Goal: Check status: Check status

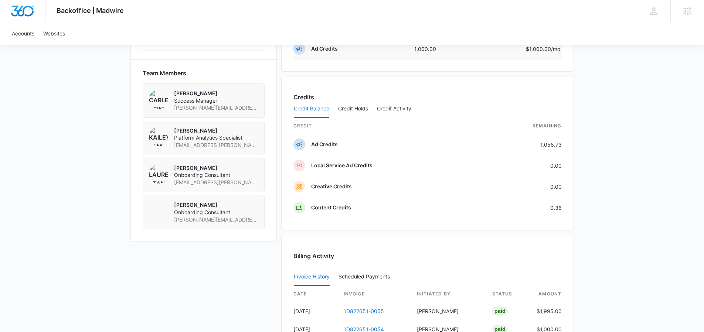
scroll to position [431, 0]
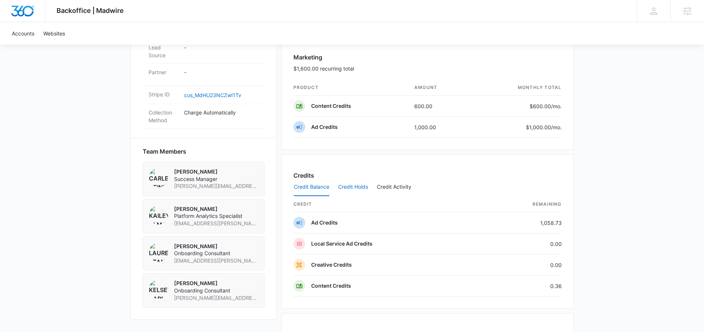
click at [345, 189] on button "Credit Holds" at bounding box center [353, 187] width 30 height 18
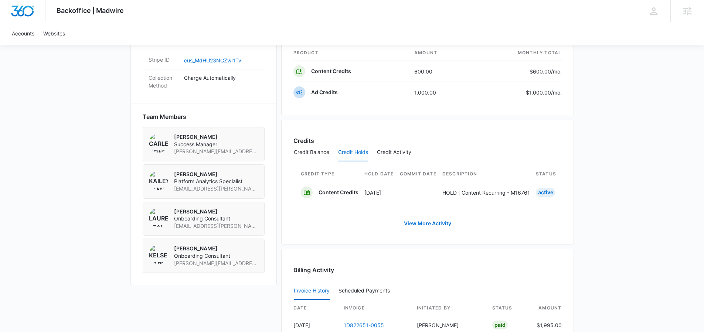
scroll to position [575, 0]
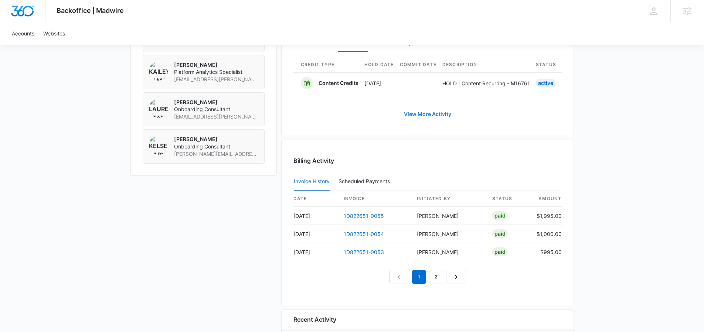
click at [426, 123] on link "View More Activity" at bounding box center [427, 114] width 62 height 18
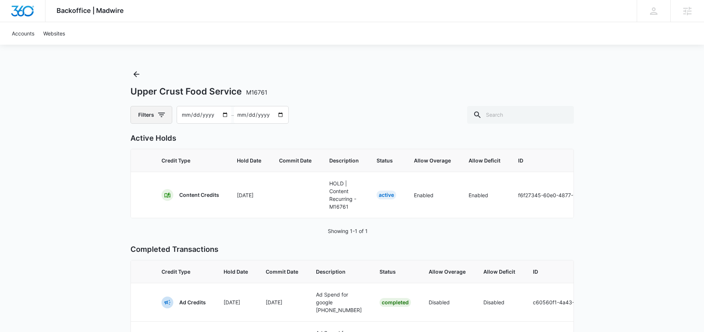
click at [153, 118] on button "Filters" at bounding box center [151, 115] width 42 height 18
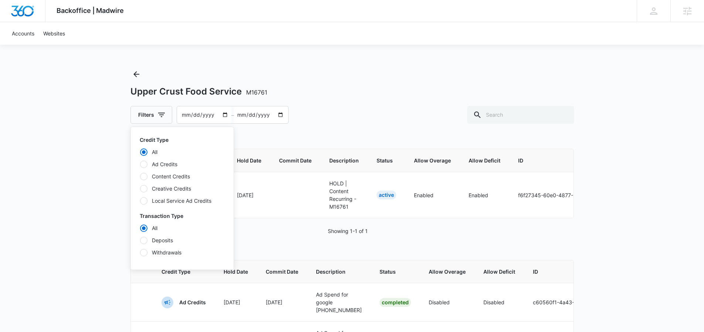
click at [168, 177] on label "Content Credits" at bounding box center [182, 176] width 85 height 8
click at [140, 177] on input "Content Credits" at bounding box center [140, 176] width 0 height 0
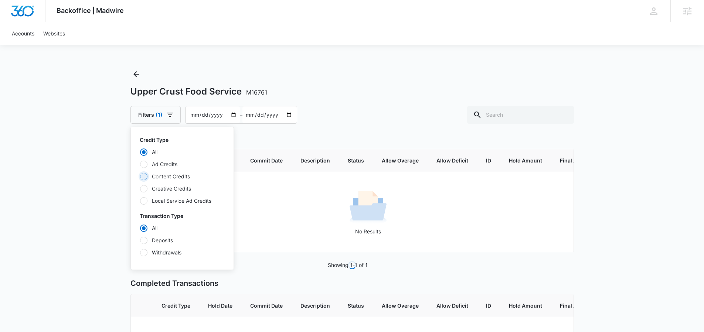
radio input "false"
radio input "true"
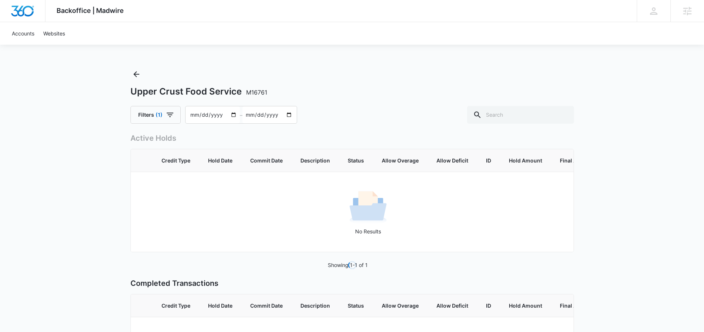
click at [74, 180] on div "Backoffice | Madwire Apps Settings ED [PERSON_NAME] [PERSON_NAME][EMAIL_ADDRESS…" at bounding box center [352, 216] width 704 height 432
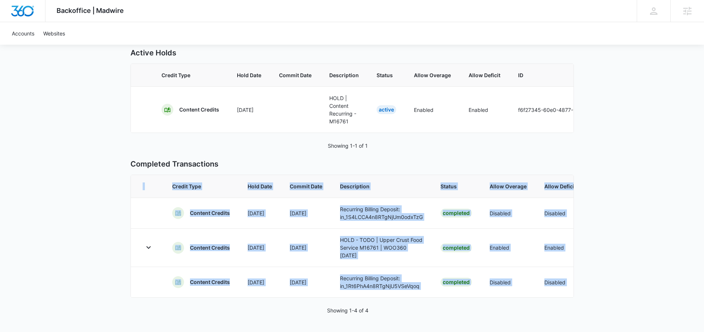
drag, startPoint x: 293, startPoint y: 298, endPoint x: 398, endPoint y: 293, distance: 105.0
click at [398, 293] on div "Active Holds Credit Type Hold Date Commit Date Description Status Allow Overage…" at bounding box center [351, 180] width 443 height 267
click at [427, 284] on td "Recurring Billing Deposit: in_1Rt6PhA4n8RTgNjU5VSeVqoq" at bounding box center [381, 282] width 100 height 31
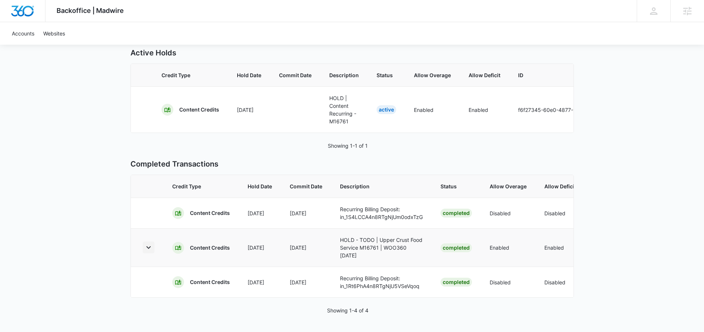
click at [145, 243] on icon "button" at bounding box center [148, 247] width 9 height 9
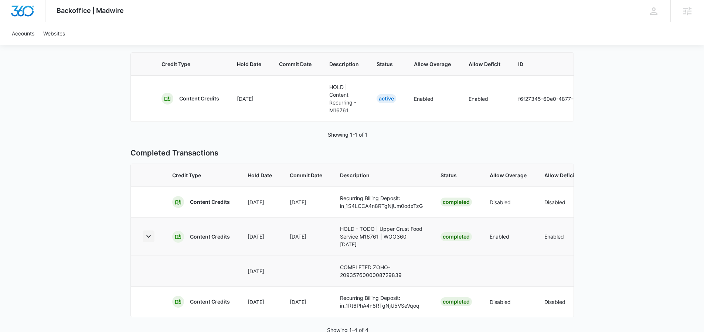
click at [145, 241] on icon "button" at bounding box center [148, 236] width 9 height 9
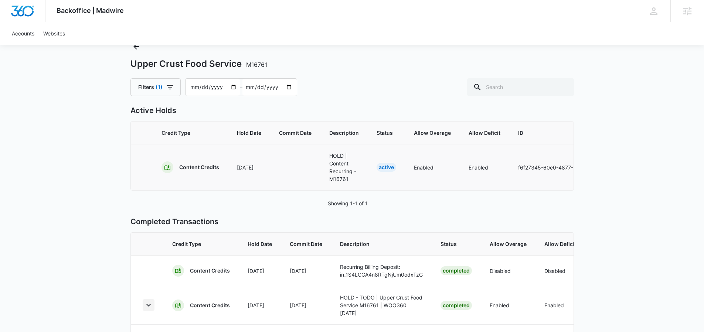
scroll to position [62, 0]
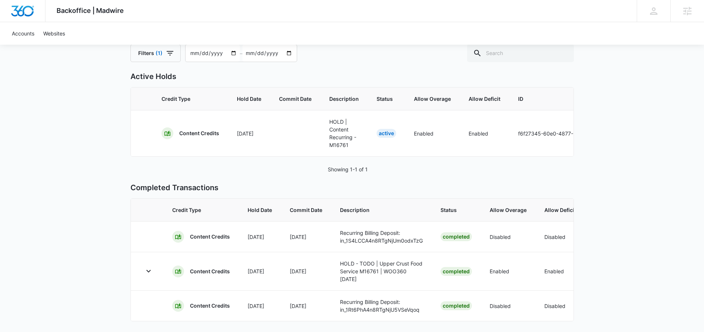
click at [231, 52] on input "[DATE]" at bounding box center [212, 53] width 54 height 17
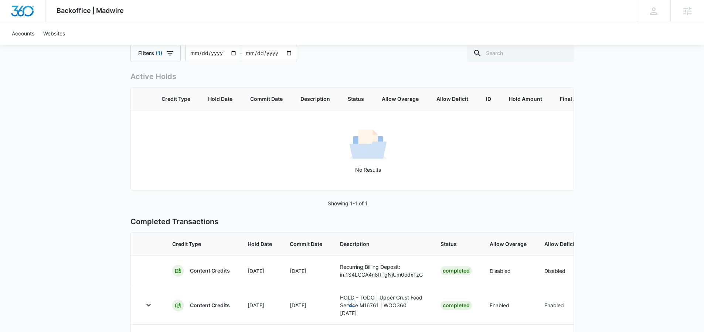
type input "[DATE]"
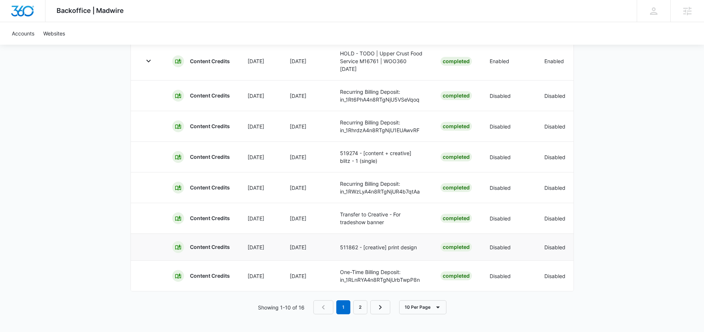
scroll to position [283, 0]
click at [363, 308] on link "2" at bounding box center [360, 307] width 14 height 14
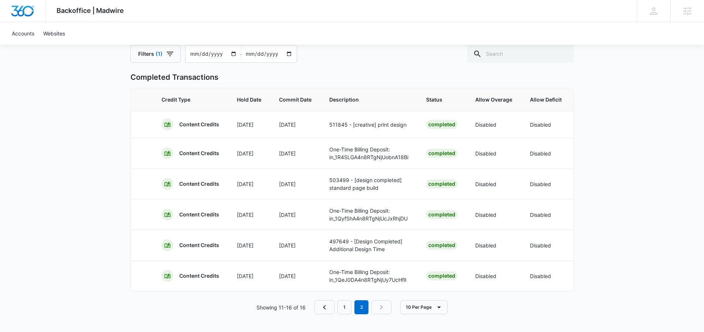
scroll to position [0, 0]
click at [341, 308] on link "1" at bounding box center [344, 307] width 14 height 14
